Goal: Find specific page/section: Find specific page/section

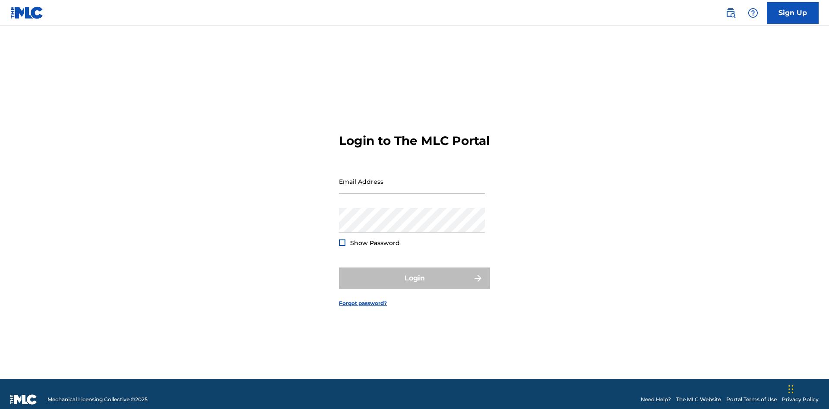
scroll to position [11, 0]
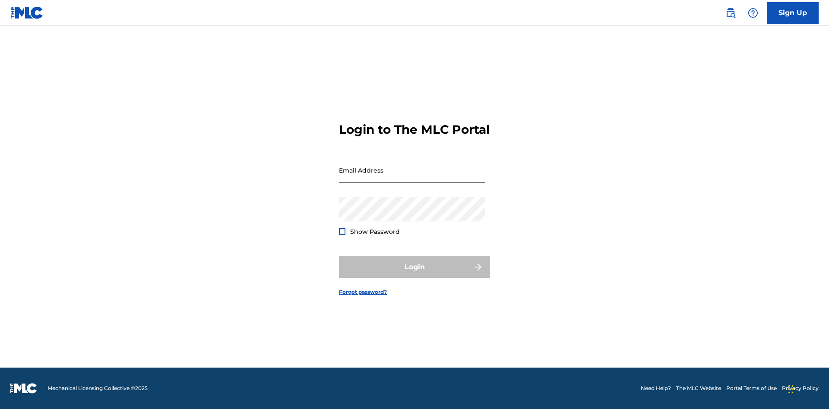
click at [412, 177] on input "Email Address" at bounding box center [412, 170] width 146 height 25
type input "[PERSON_NAME][EMAIL_ADDRESS][DOMAIN_NAME]"
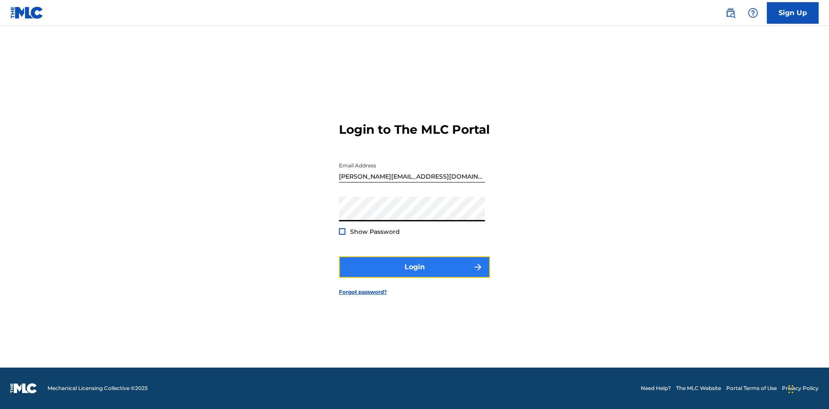
click at [415, 275] on button "Login" at bounding box center [414, 268] width 151 height 22
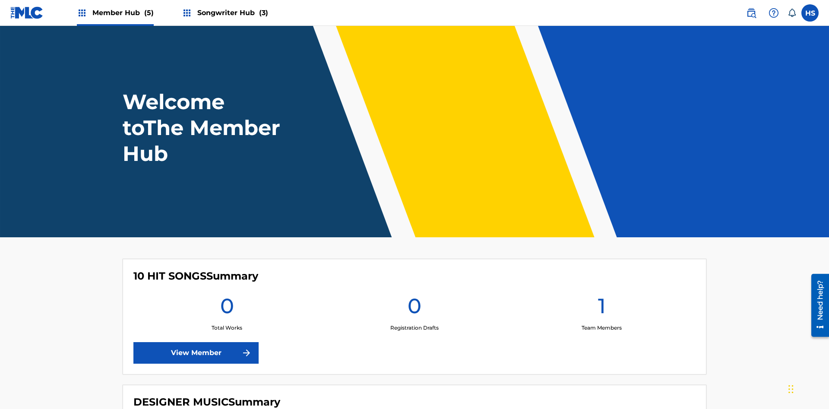
click at [231, 13] on span "Songwriter Hub (3)" at bounding box center [232, 13] width 71 height 10
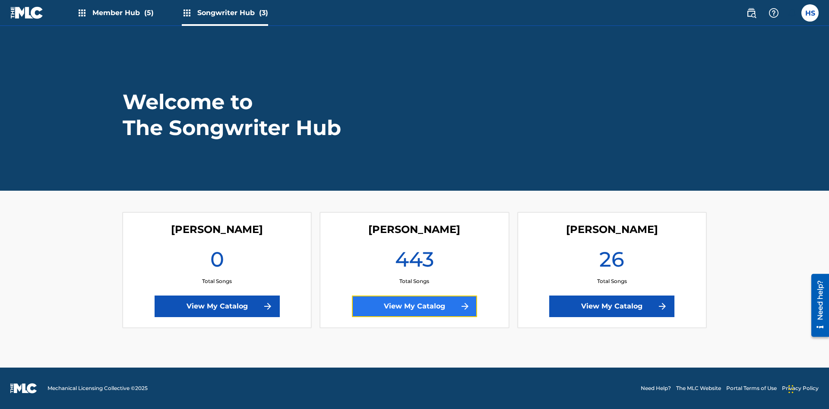
click at [415, 307] on link "View My Catalog" at bounding box center [414, 307] width 125 height 22
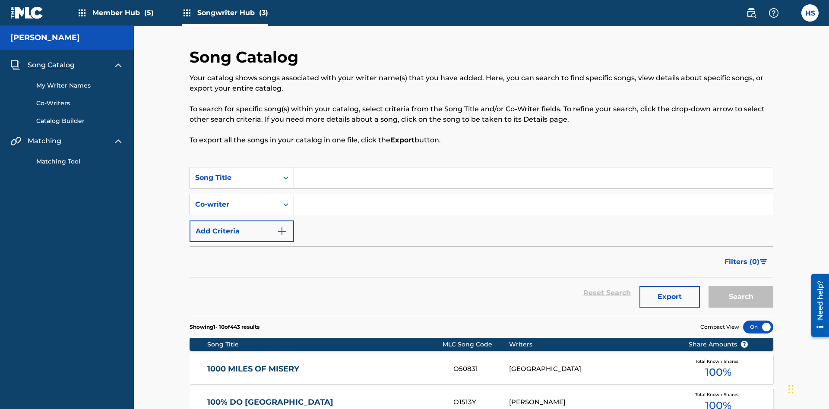
scroll to position [272, 0]
